Goal: Obtain resource: Obtain resource

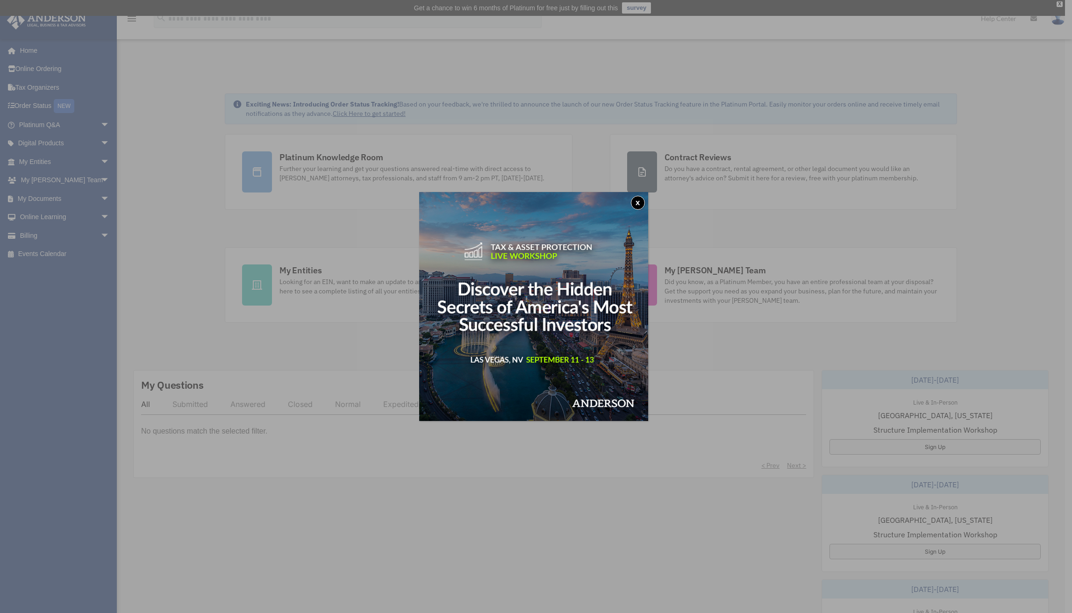
click at [97, 176] on div "x" at bounding box center [536, 306] width 1072 height 613
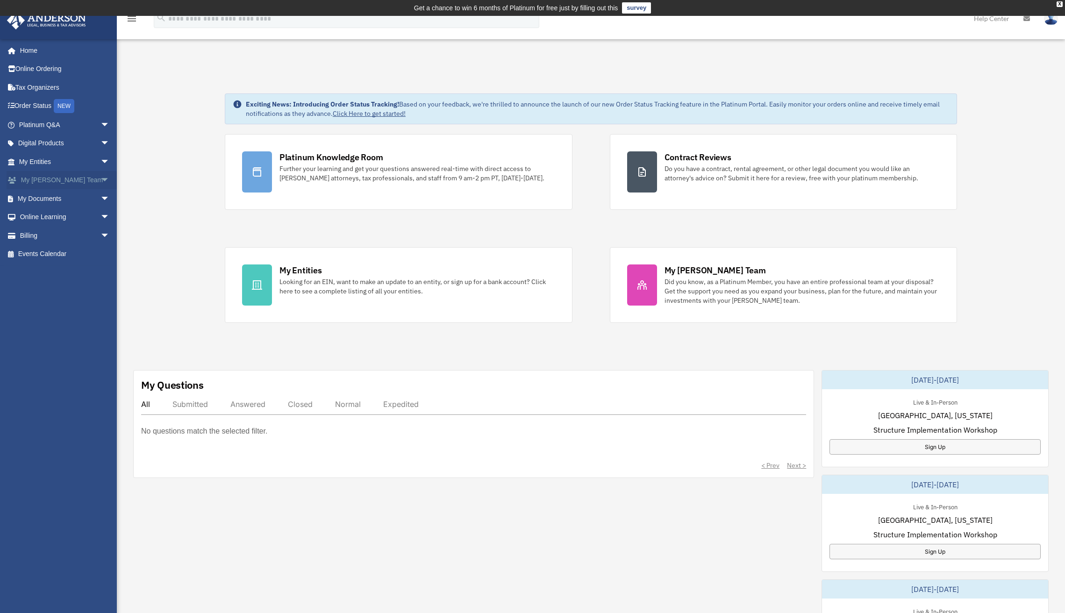
click at [100, 176] on span "arrow_drop_down" at bounding box center [109, 180] width 19 height 19
click at [83, 195] on link "My [PERSON_NAME] Team" at bounding box center [68, 204] width 111 height 30
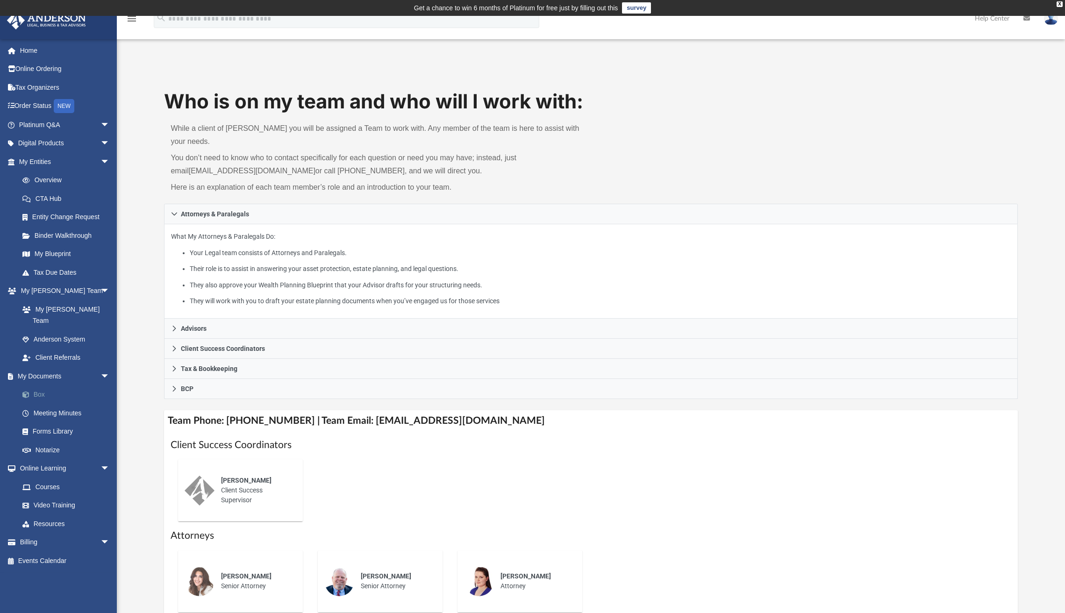
click at [37, 385] on link "Box" at bounding box center [68, 394] width 111 height 19
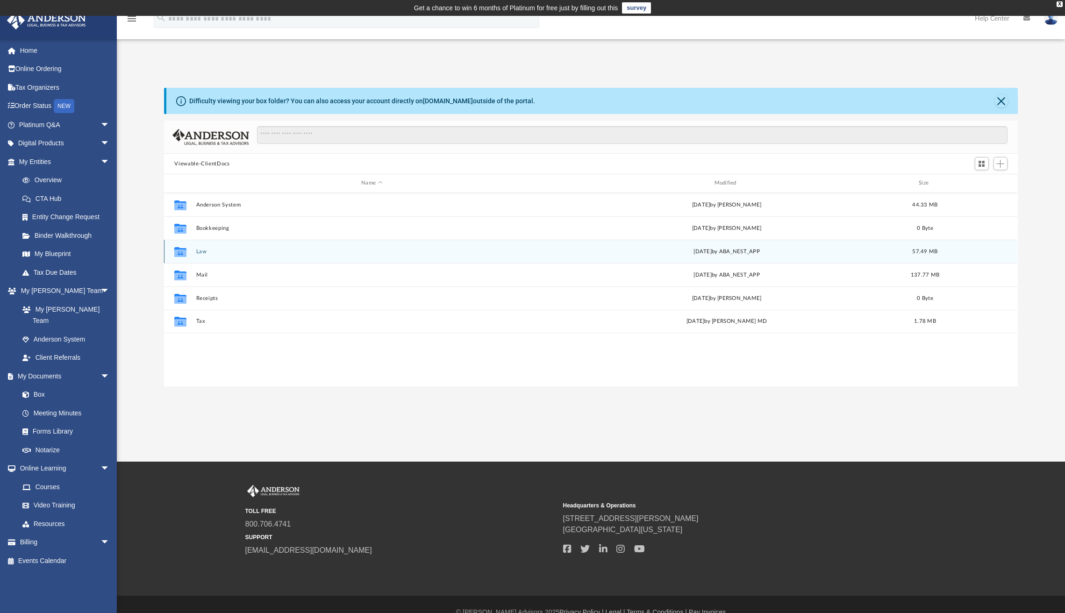
scroll to position [0, 0]
click at [190, 252] on div "Collaborated Folder" at bounding box center [180, 251] width 23 height 15
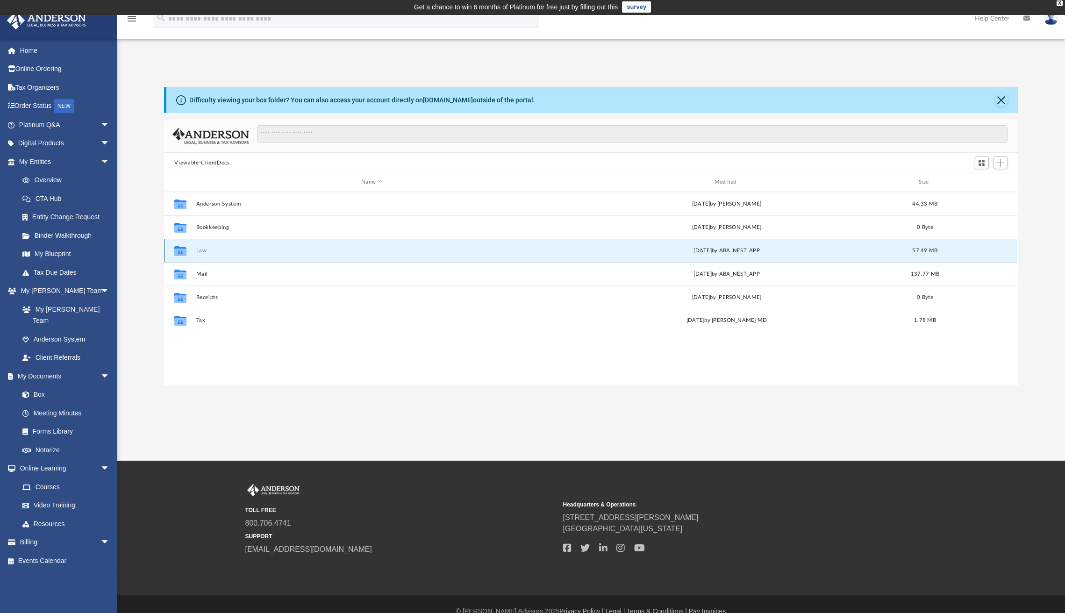
scroll to position [1, 0]
click at [185, 252] on icon "grid" at bounding box center [180, 251] width 12 height 7
click at [185, 252] on icon "grid" at bounding box center [180, 252] width 12 height 7
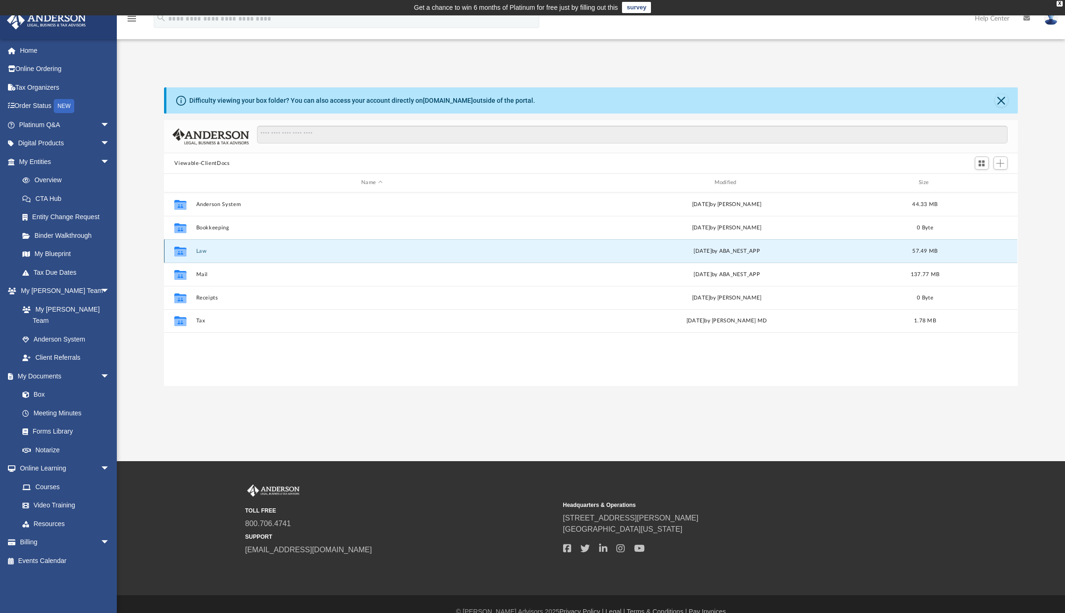
click at [178, 249] on icon "grid" at bounding box center [180, 252] width 12 height 7
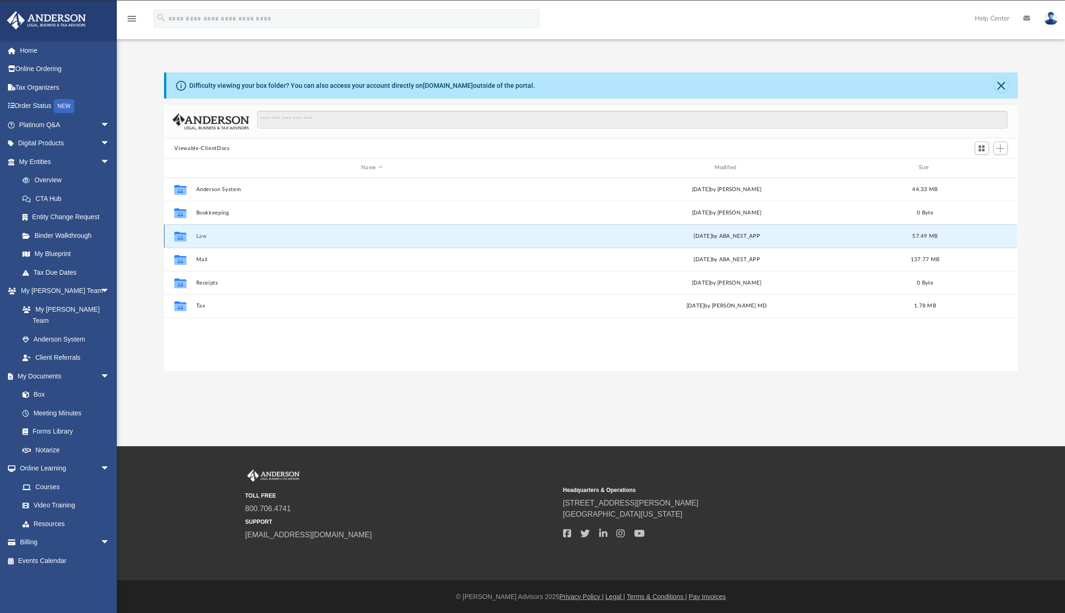
scroll to position [15, 0]
click at [181, 237] on icon "grid" at bounding box center [180, 237] width 12 height 7
click at [181, 235] on icon "grid" at bounding box center [180, 236] width 12 height 7
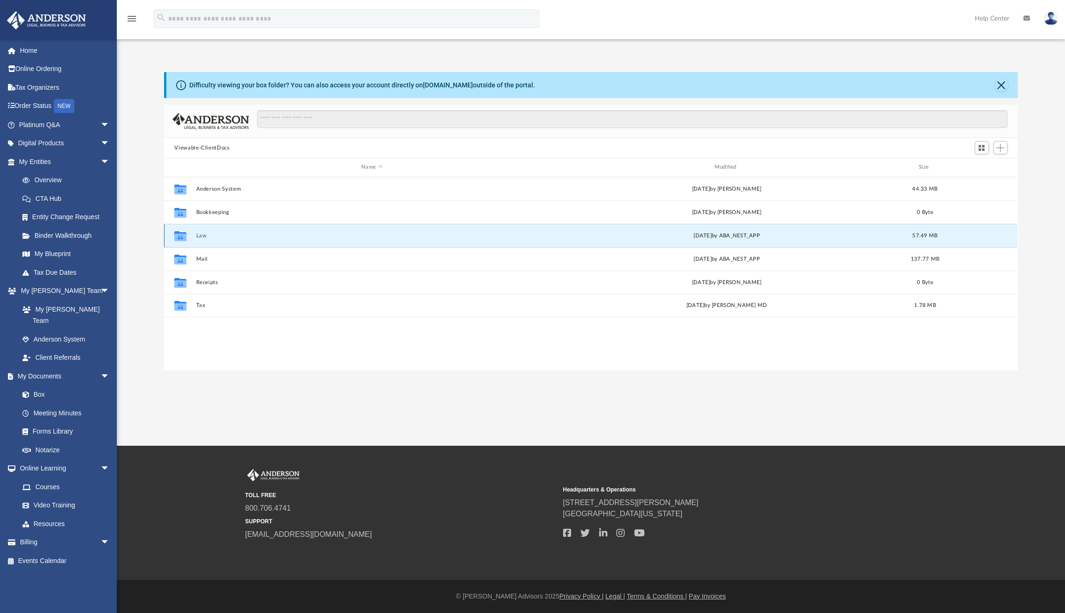
click at [181, 235] on icon "grid" at bounding box center [180, 236] width 12 height 7
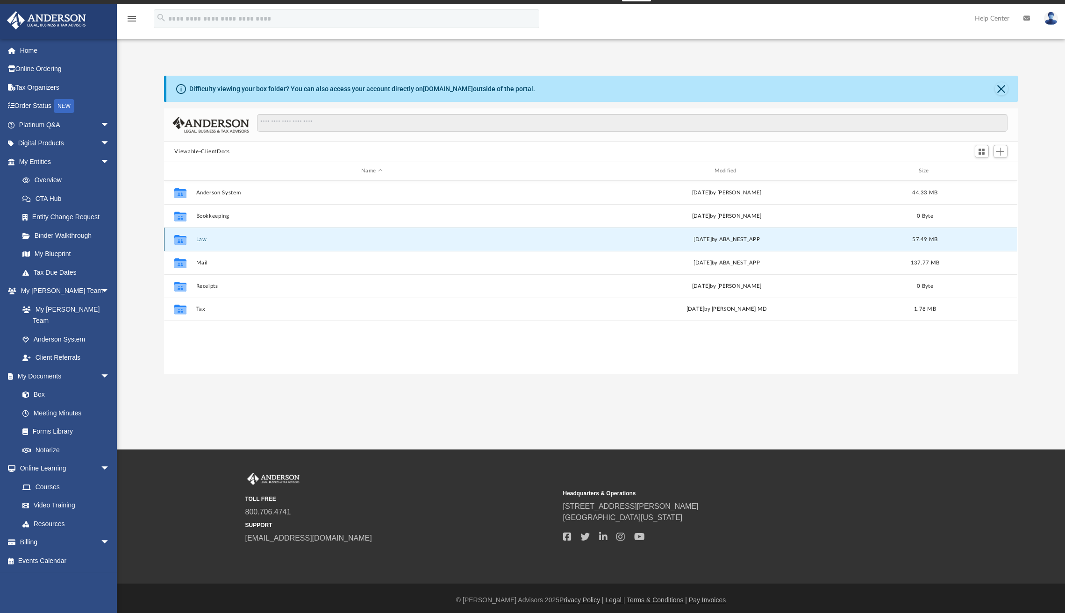
scroll to position [10, 0]
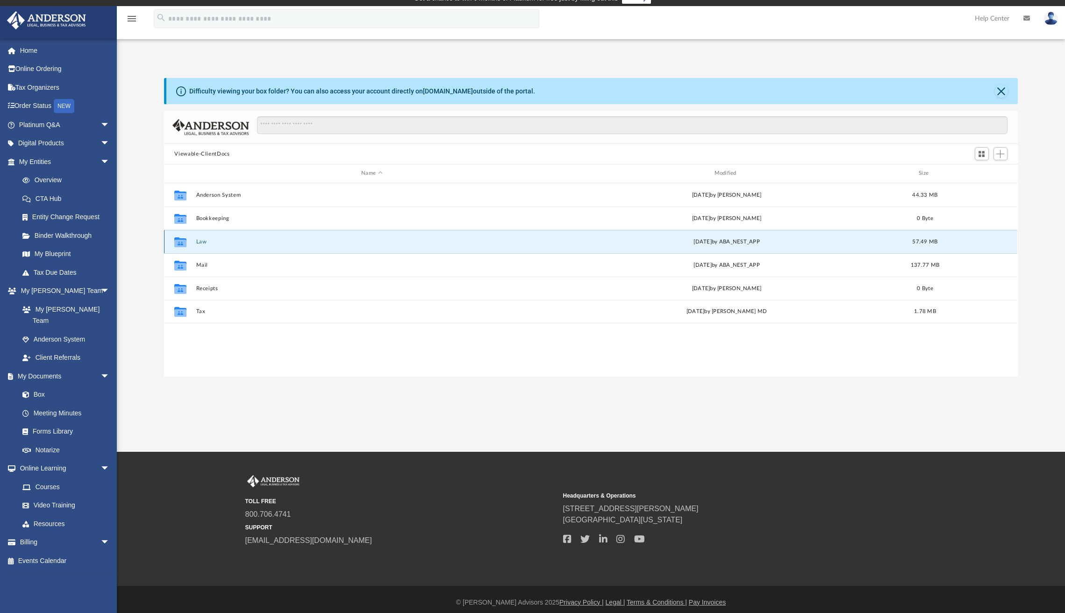
click at [180, 240] on icon "grid" at bounding box center [180, 242] width 12 height 7
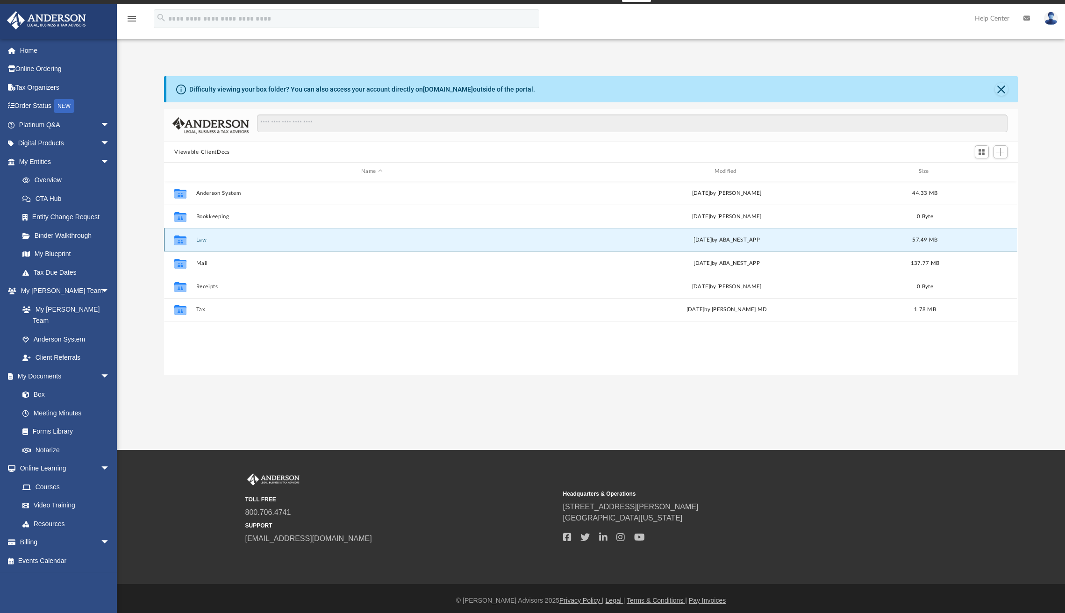
scroll to position [12, 0]
click at [185, 238] on icon "grid" at bounding box center [180, 240] width 12 height 7
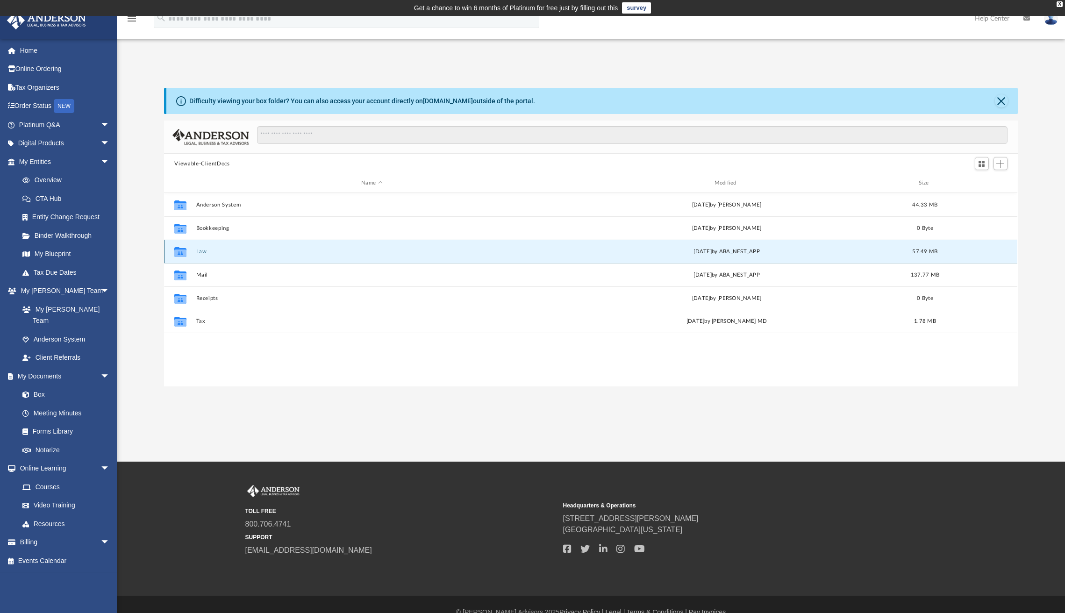
scroll to position [0, 0]
click at [691, 90] on div "Difficulty viewing your box folder? You can also access your account directly o…" at bounding box center [591, 101] width 851 height 26
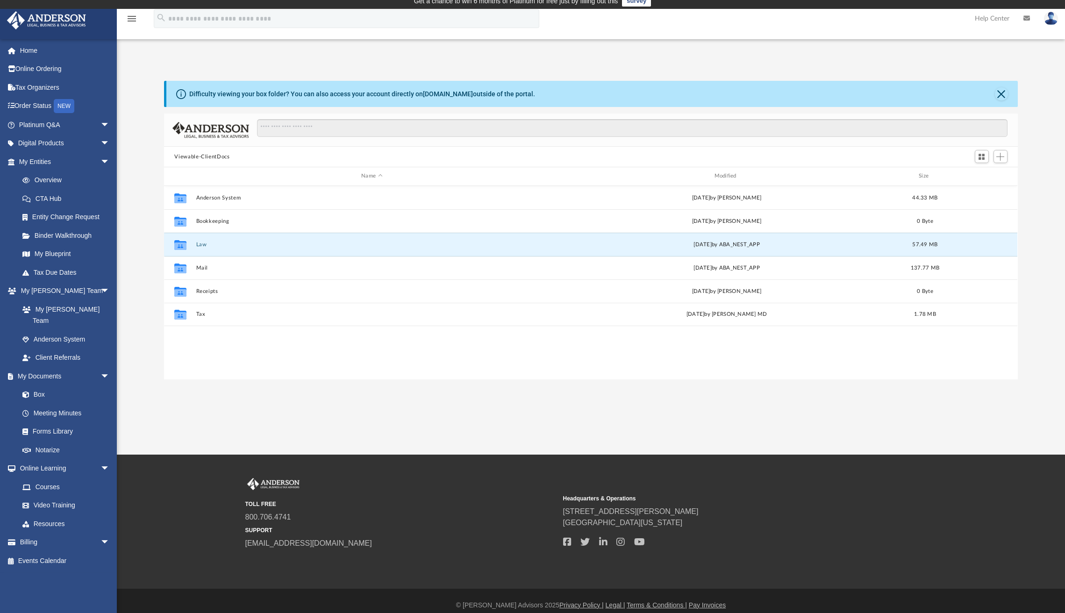
scroll to position [4, 0]
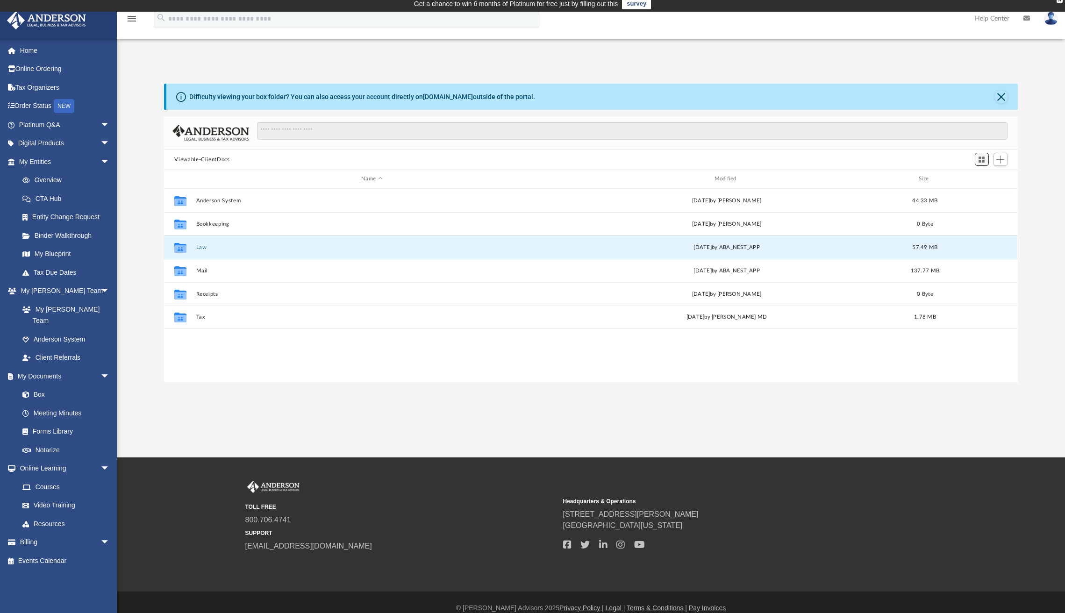
click at [983, 160] on span "Switch to Grid View" at bounding box center [981, 160] width 8 height 8
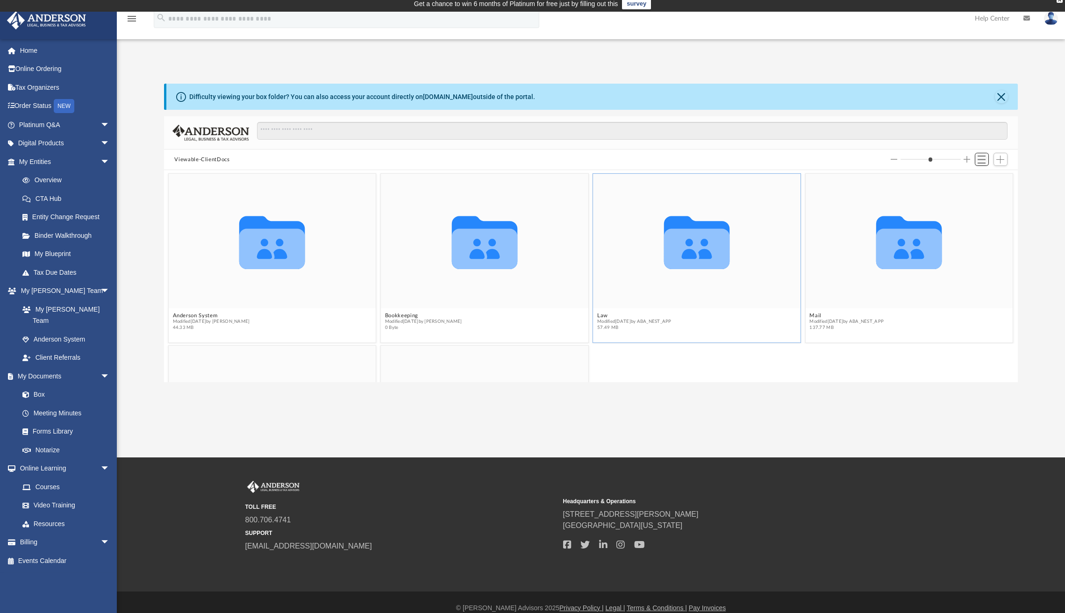
scroll to position [206, 846]
click at [695, 233] on icon "grid" at bounding box center [697, 248] width 66 height 40
click at [688, 239] on icon "grid" at bounding box center [697, 248] width 66 height 40
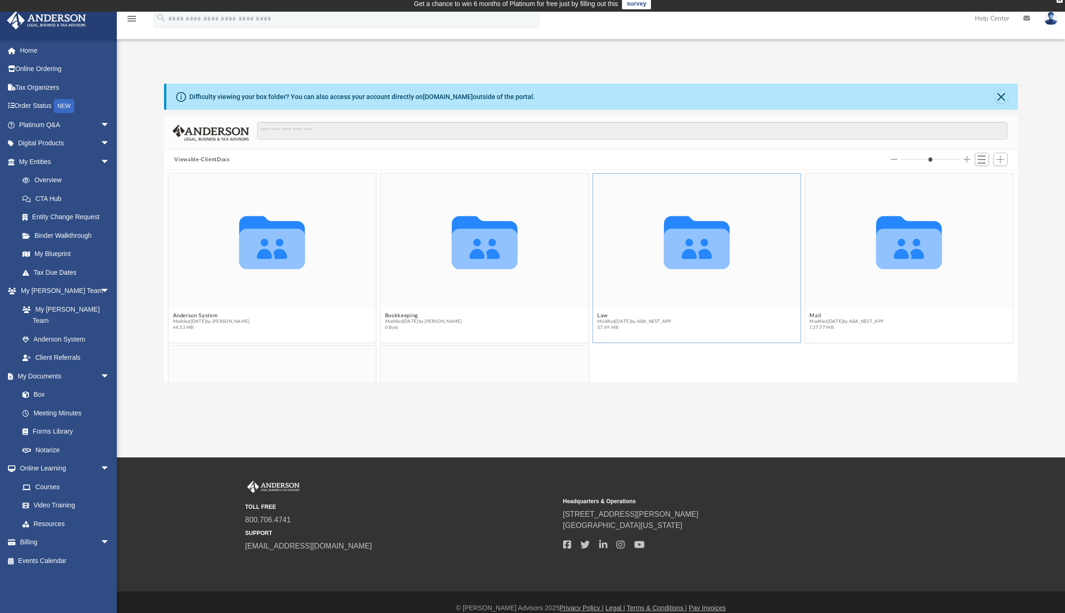
click at [688, 239] on icon "grid" at bounding box center [697, 248] width 66 height 40
click at [378, 95] on div "Difficulty viewing your box folder? You can also access your account directly o…" at bounding box center [362, 97] width 346 height 10
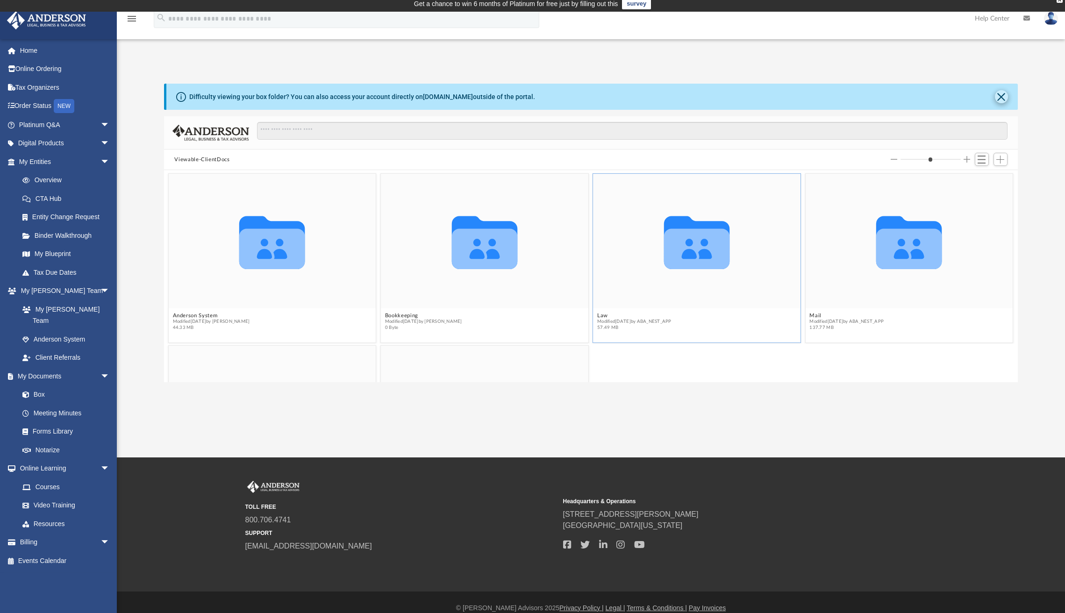
click at [998, 95] on button "Close" at bounding box center [1001, 96] width 13 height 13
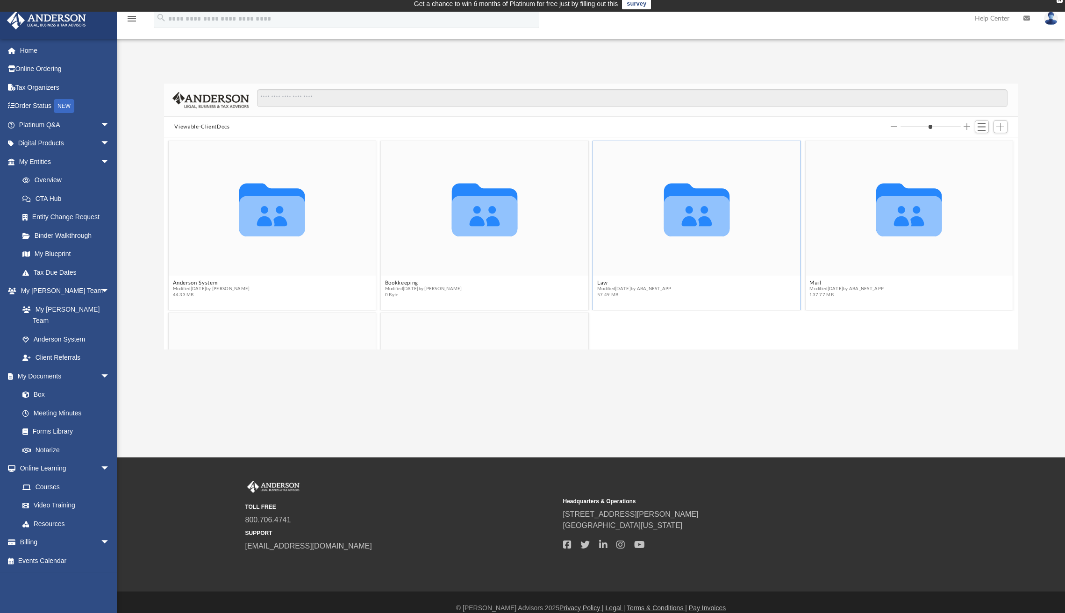
click at [683, 225] on icon "grid" at bounding box center [697, 209] width 66 height 53
click at [982, 127] on span "Switch to List View" at bounding box center [981, 127] width 8 height 8
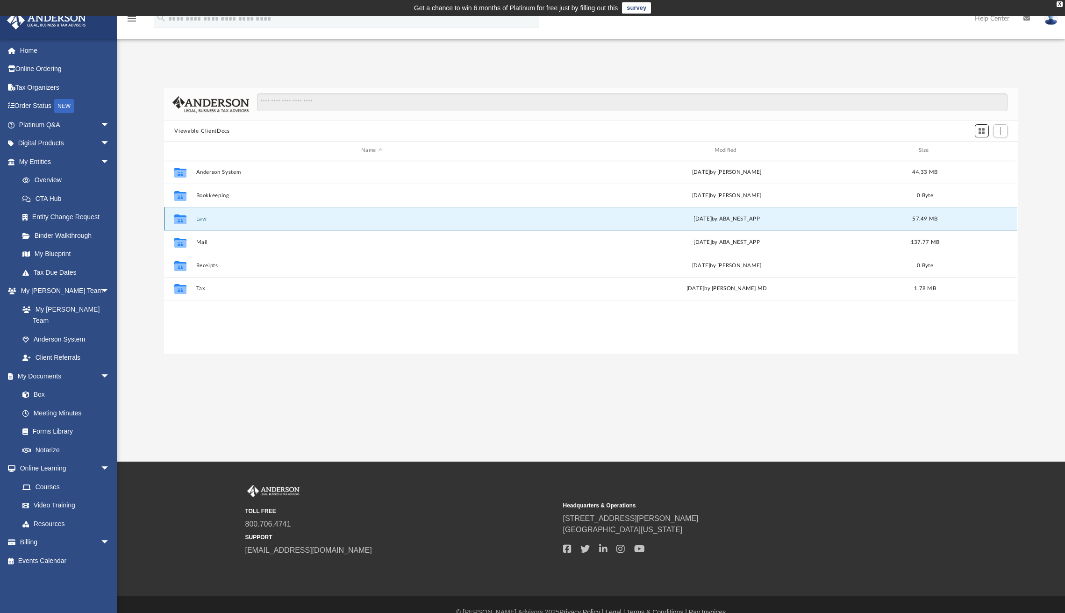
scroll to position [0, 0]
click at [288, 106] on input "Search files and folders" at bounding box center [632, 102] width 750 height 18
click at [257, 219] on button "Law" at bounding box center [371, 218] width 351 height 6
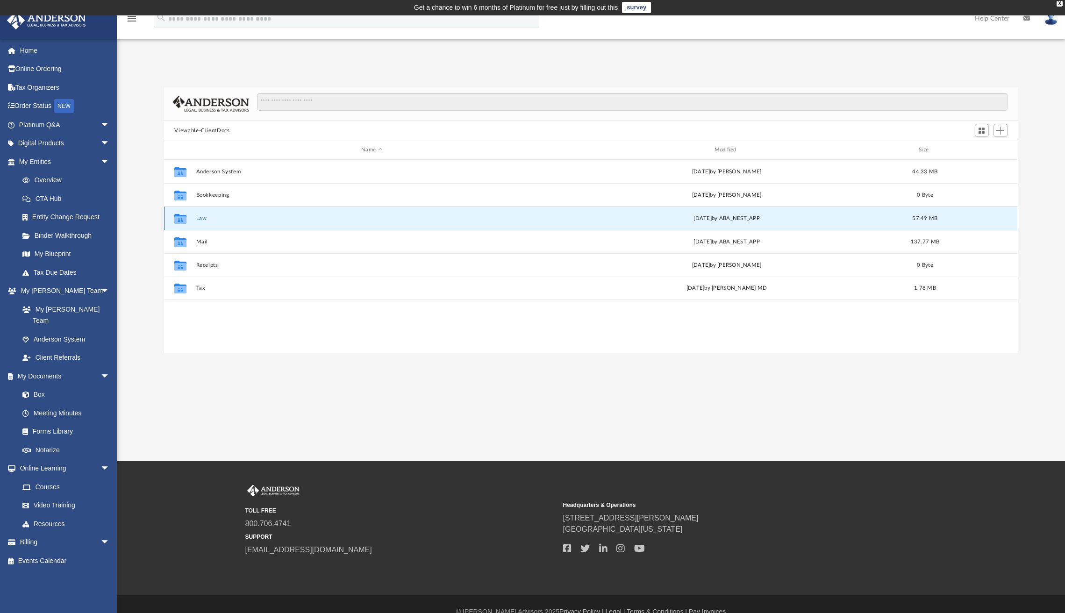
scroll to position [0, 0]
click at [257, 219] on button "Law" at bounding box center [371, 219] width 351 height 6
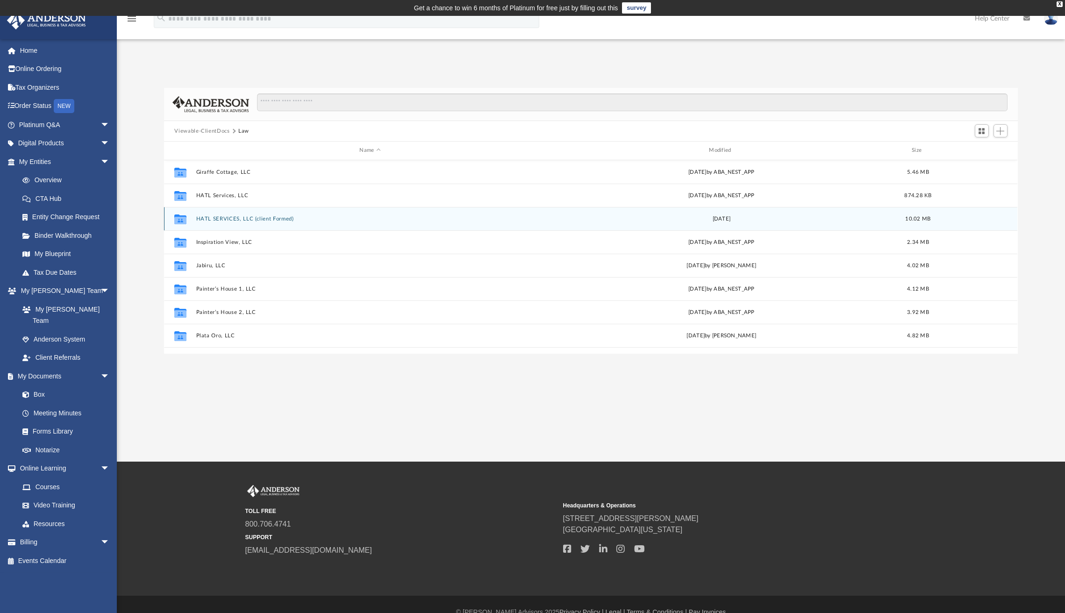
click at [257, 219] on button "HATL SERVICES, LLC (client Formed)" at bounding box center [370, 219] width 348 height 6
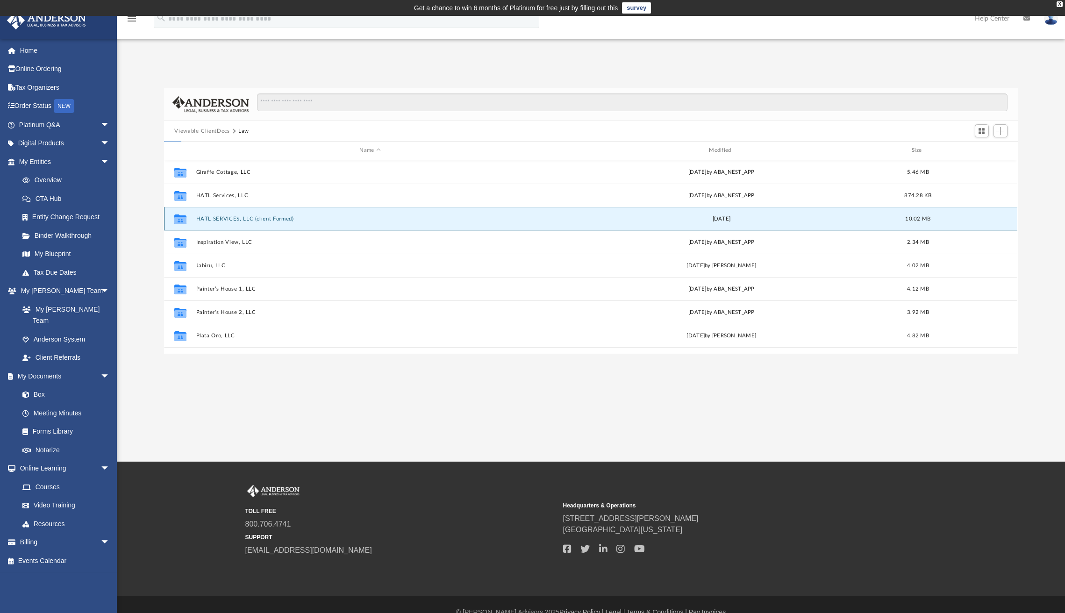
click at [257, 219] on button "HATL SERVICES, LLC (client Formed)" at bounding box center [370, 219] width 348 height 6
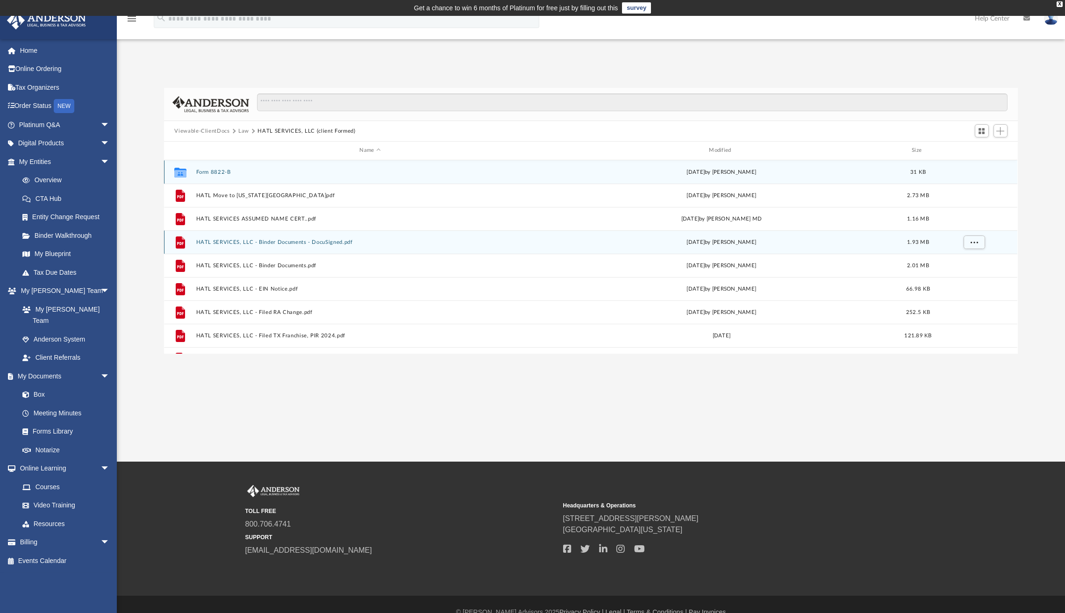
scroll to position [0, 0]
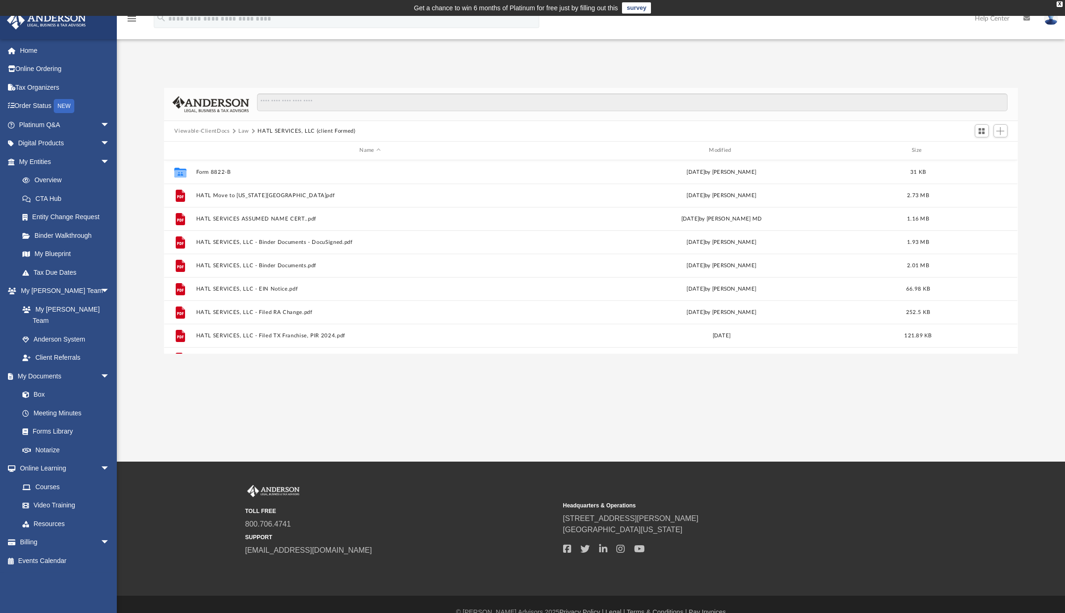
click at [134, 18] on icon "menu" at bounding box center [131, 18] width 11 height 11
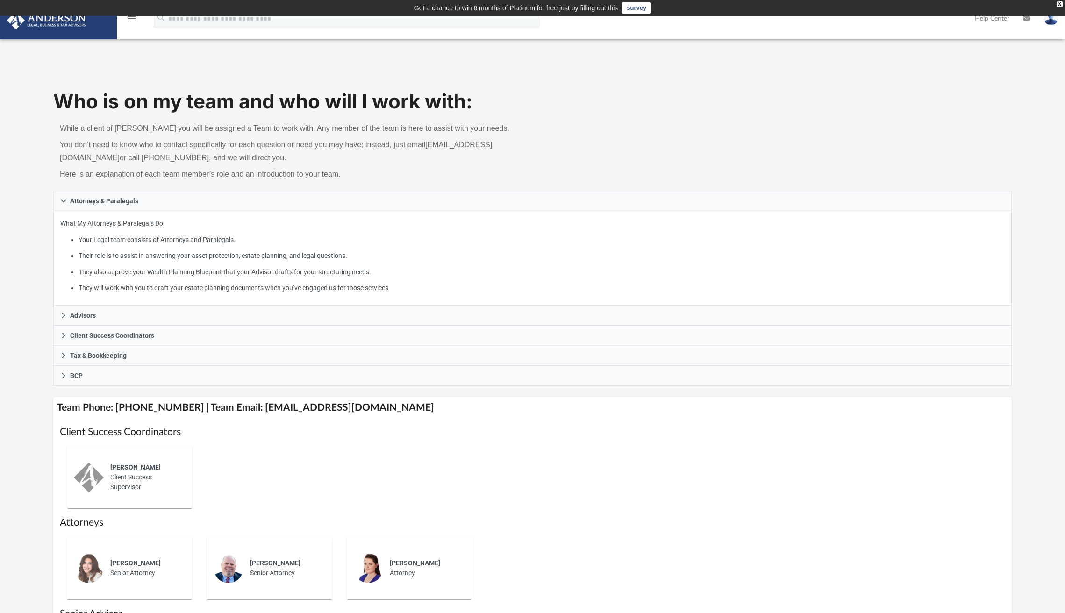
click at [125, 75] on div "Who is on my team and who will I work with: While a client of Anderson you will…" at bounding box center [532, 386] width 1065 height 636
click at [88, 22] on img at bounding box center [46, 20] width 85 height 18
click at [135, 18] on icon "menu" at bounding box center [131, 18] width 11 height 11
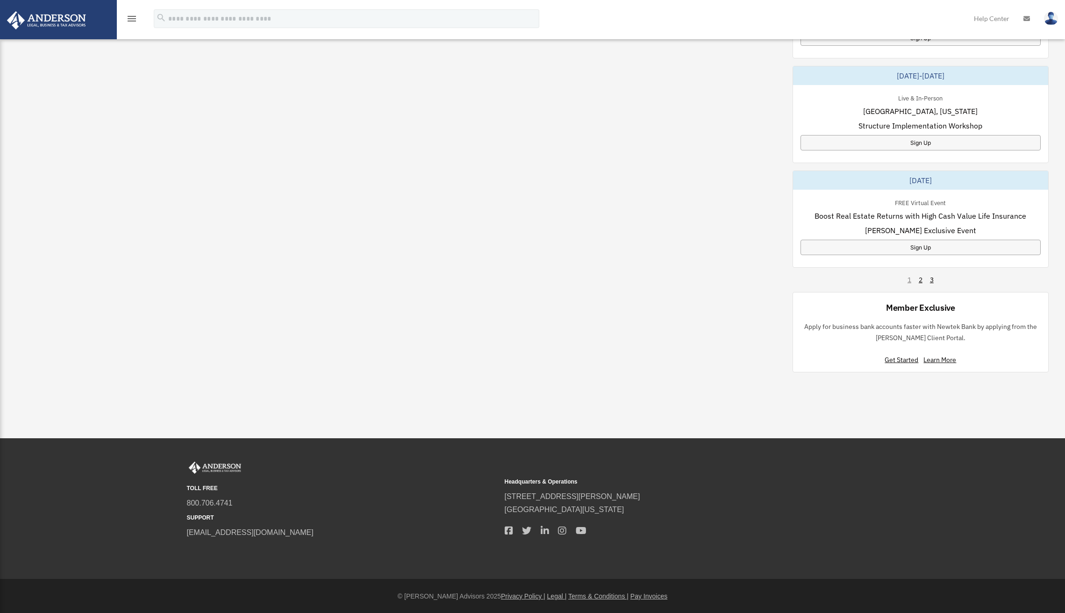
scroll to position [513, 0]
click at [216, 465] on img at bounding box center [215, 468] width 56 height 12
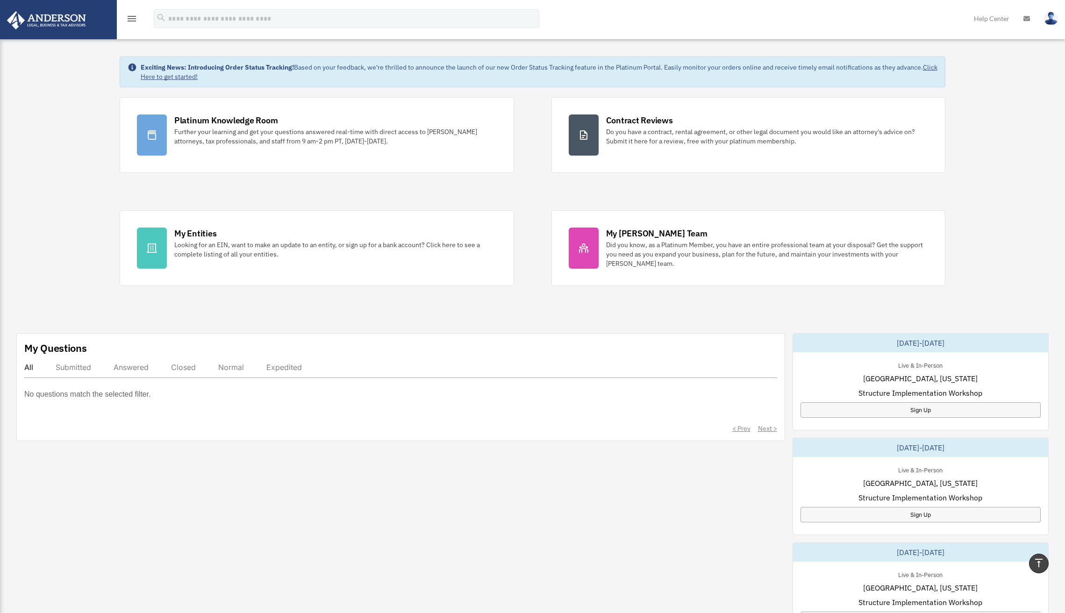
scroll to position [40, 0]
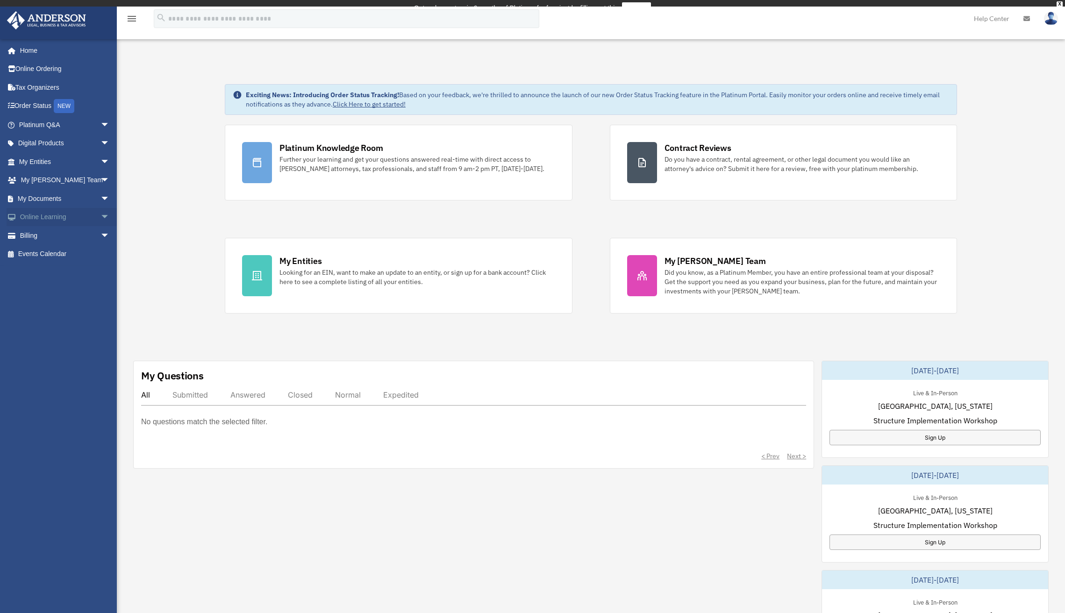
scroll to position [1, 0]
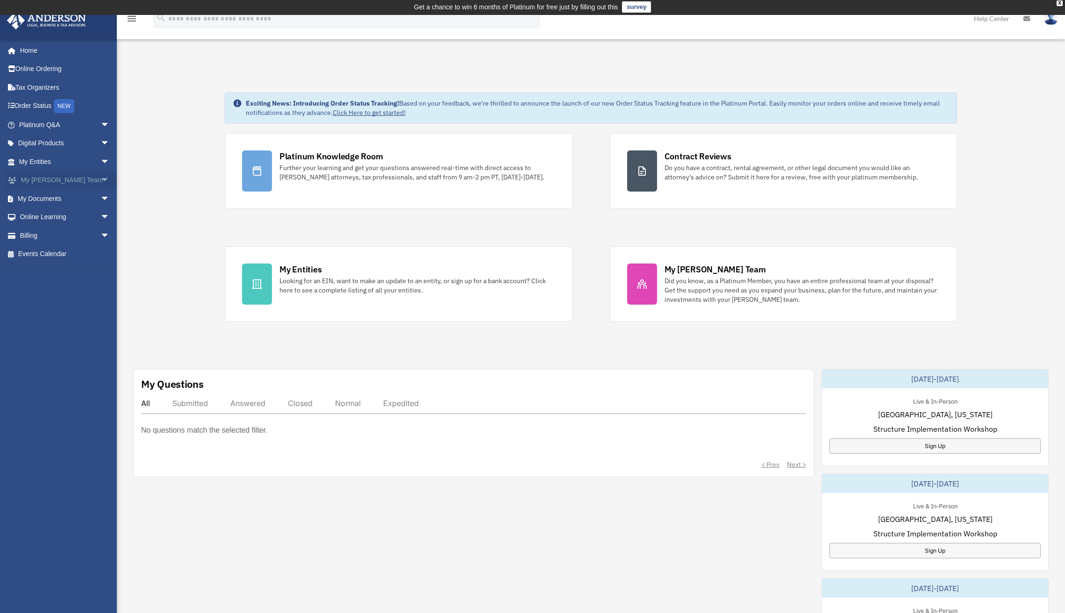
click at [100, 177] on span "arrow_drop_down" at bounding box center [109, 180] width 19 height 19
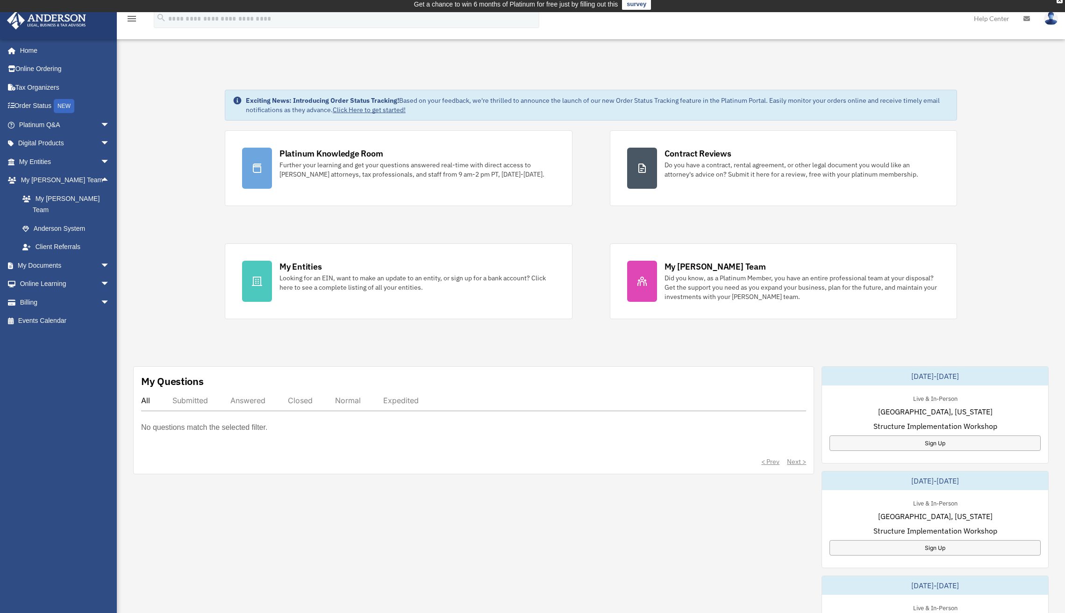
scroll to position [6, 0]
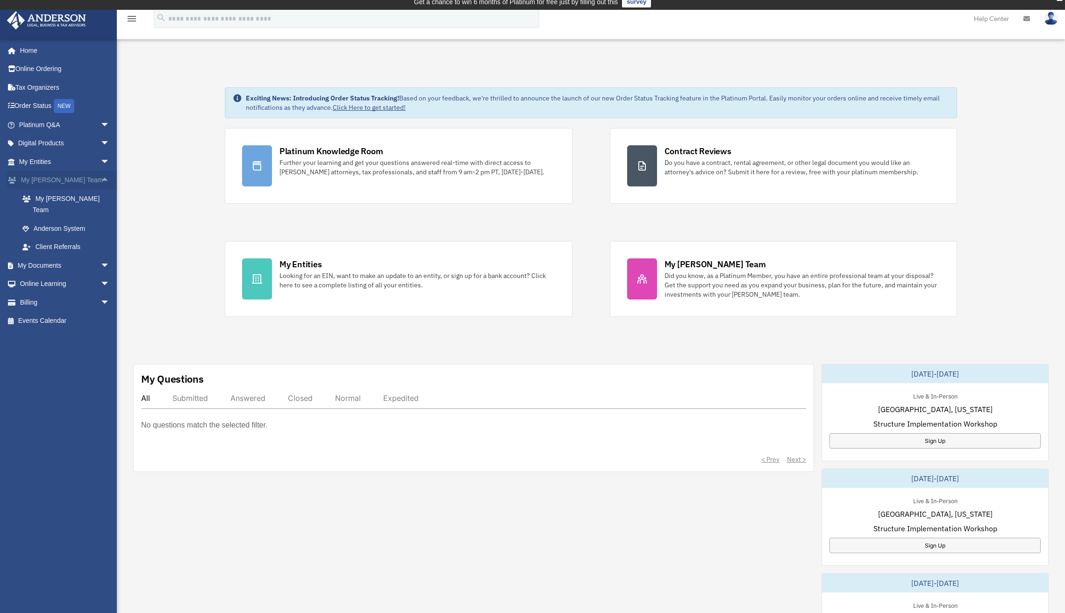
click at [100, 177] on span "arrow_drop_up" at bounding box center [109, 180] width 19 height 19
click at [100, 177] on span "arrow_drop_down" at bounding box center [109, 180] width 19 height 19
click at [100, 256] on span "arrow_drop_down" at bounding box center [109, 265] width 19 height 19
click at [36, 275] on link "Box" at bounding box center [68, 284] width 111 height 19
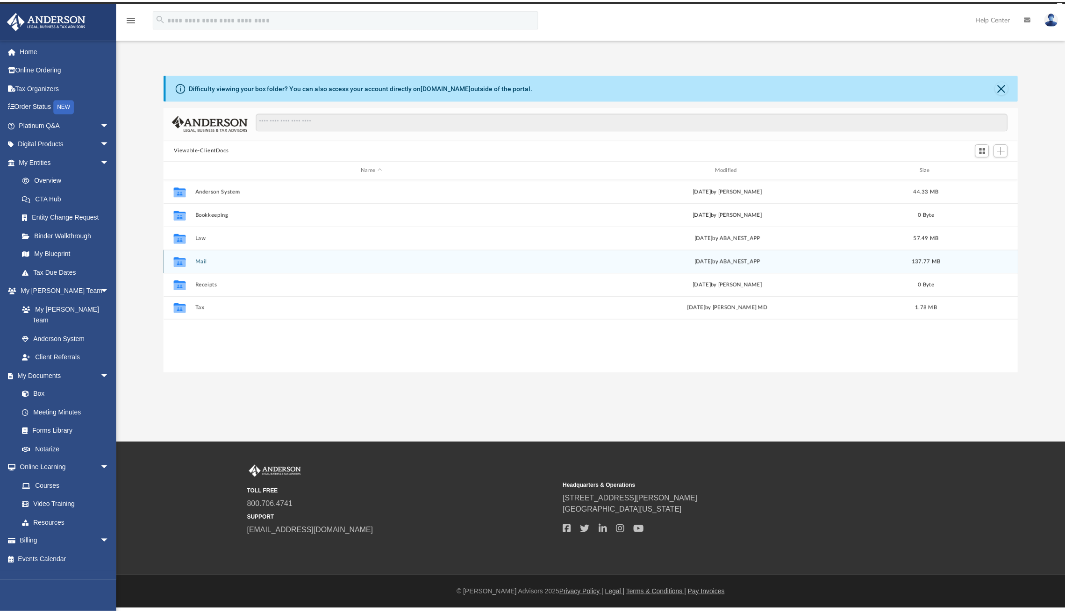
scroll to position [206, 846]
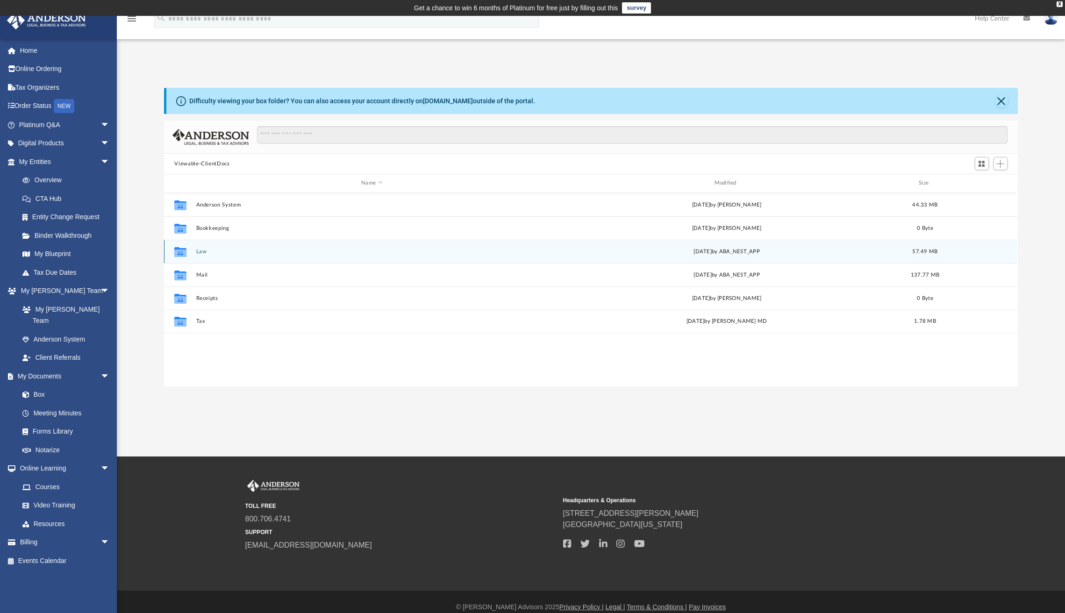
click at [230, 245] on div "Collaborated Folder Law [DATE] by ABA_NEST_APP 57.49 MB" at bounding box center [590, 251] width 853 height 23
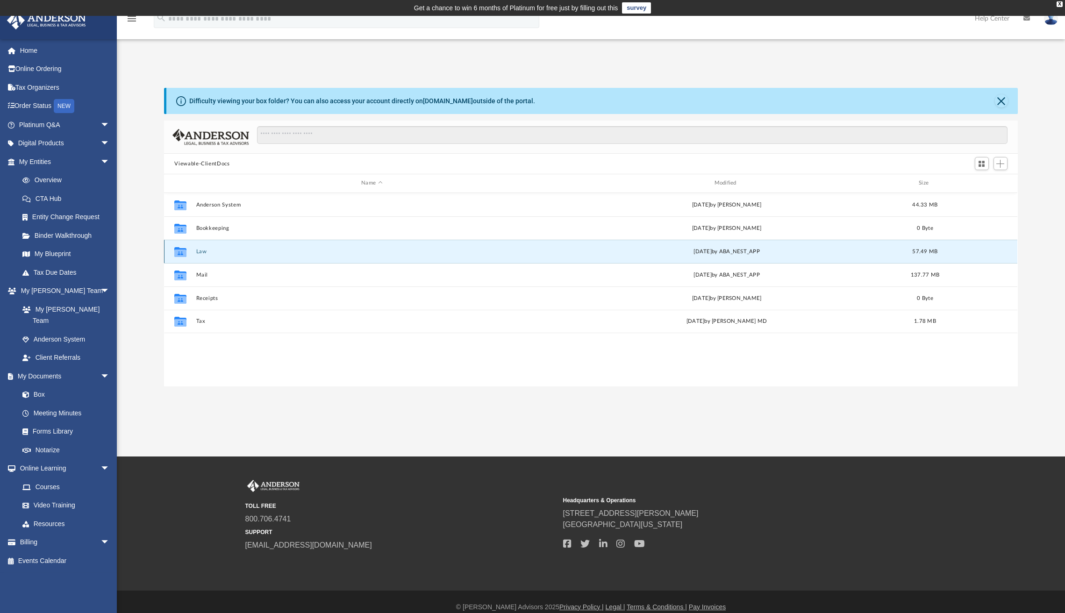
click at [218, 249] on button "Law" at bounding box center [371, 252] width 351 height 6
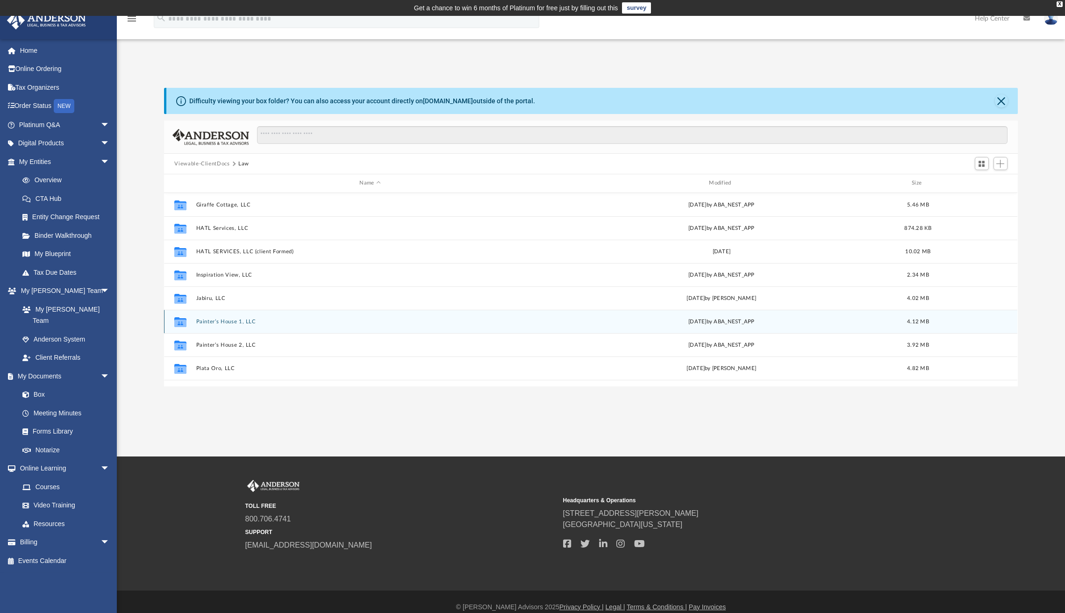
click at [182, 321] on icon "grid" at bounding box center [180, 322] width 12 height 7
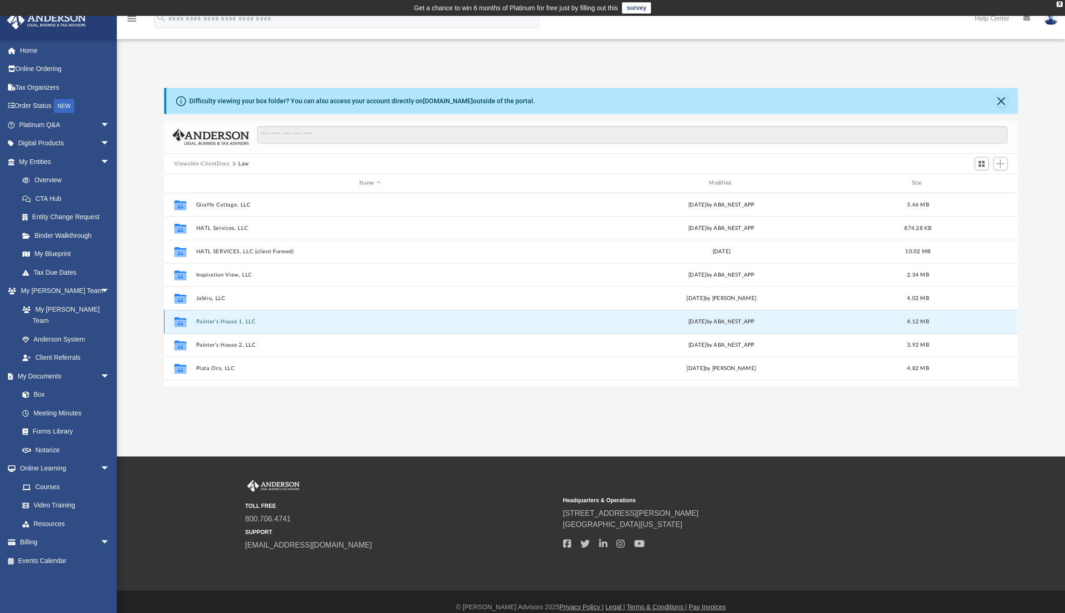
click at [182, 321] on icon "grid" at bounding box center [180, 322] width 12 height 7
click at [197, 322] on button "Painter’s House 1, LLC" at bounding box center [370, 322] width 348 height 6
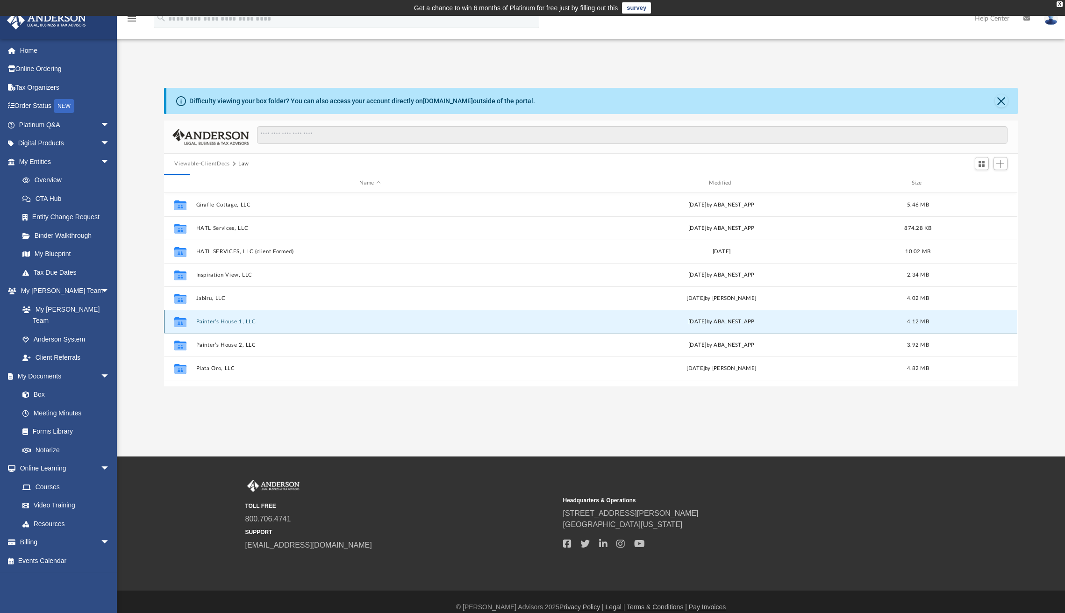
click at [197, 322] on button "Painter’s House 1, LLC" at bounding box center [370, 322] width 348 height 6
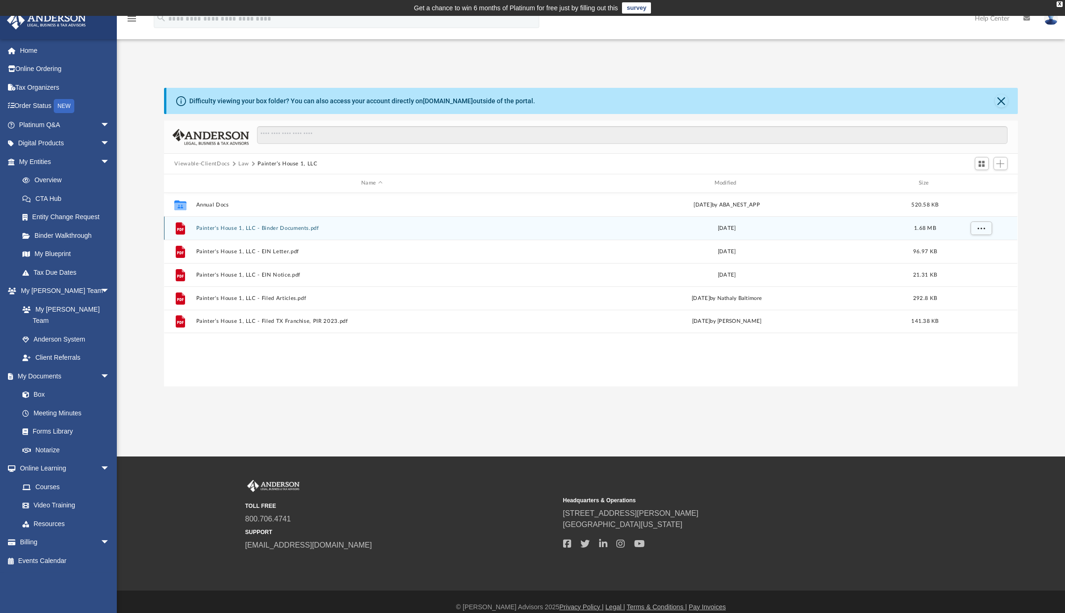
click at [231, 229] on button "Painter's House 1, LLC - Binder Documents.pdf" at bounding box center [371, 228] width 351 height 6
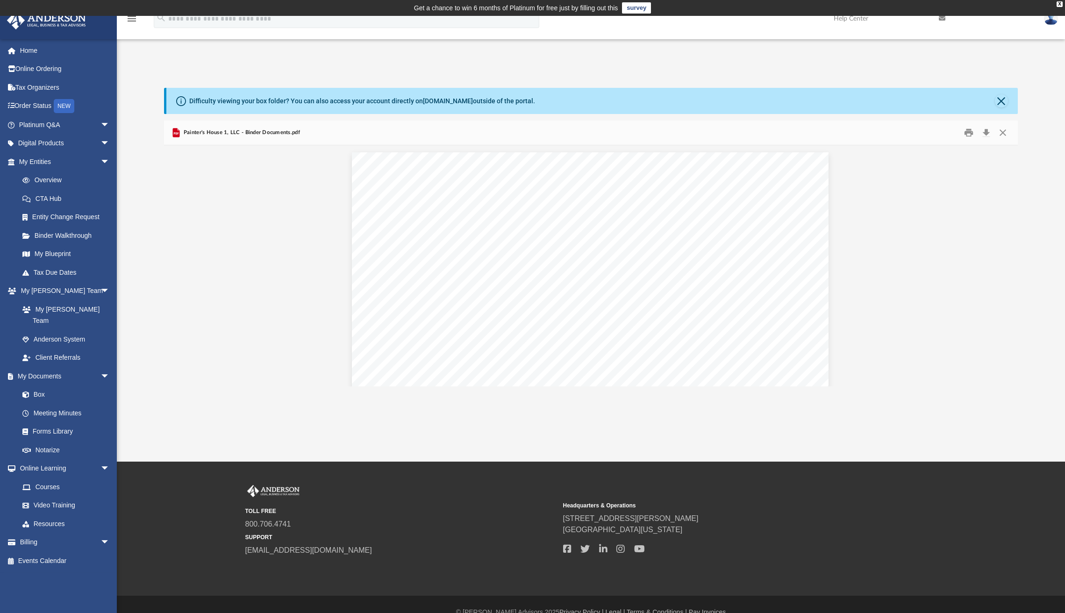
scroll to position [0, 2]
